Goal: Find specific page/section: Find specific page/section

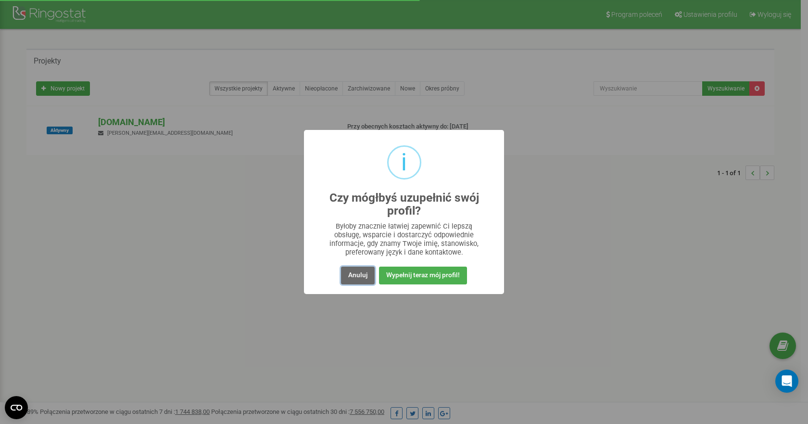
click at [359, 279] on button "Anuluj" at bounding box center [358, 275] width 34 height 18
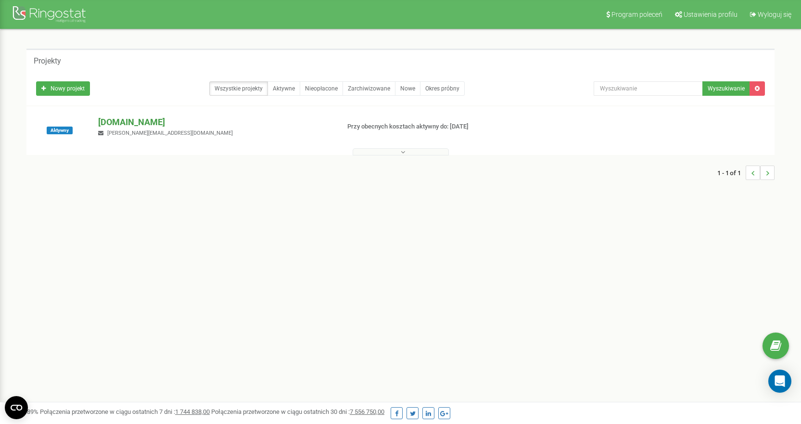
click at [135, 125] on p "[DOMAIN_NAME]" at bounding box center [214, 122] width 233 height 13
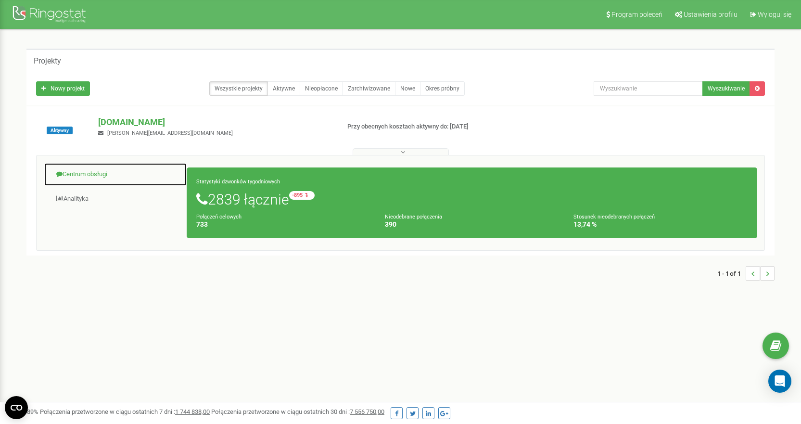
click at [85, 172] on link "Centrum obsługi" at bounding box center [115, 175] width 143 height 24
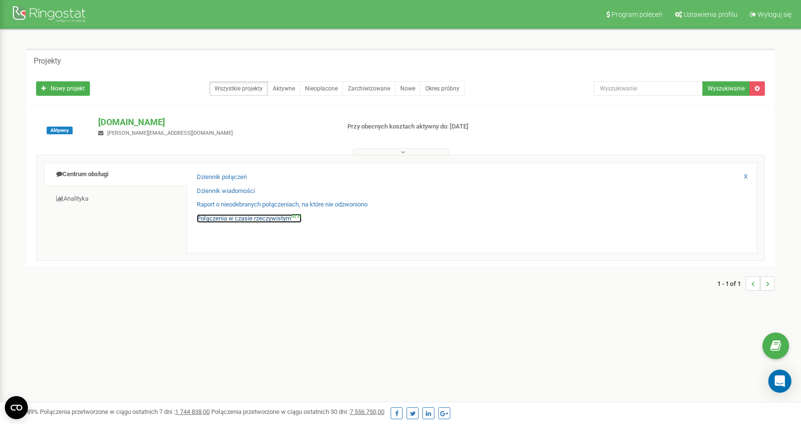
click at [213, 218] on link "Połączenia w czasie rzeczywistym NEW" at bounding box center [249, 218] width 105 height 9
